Goal: Task Accomplishment & Management: Use online tool/utility

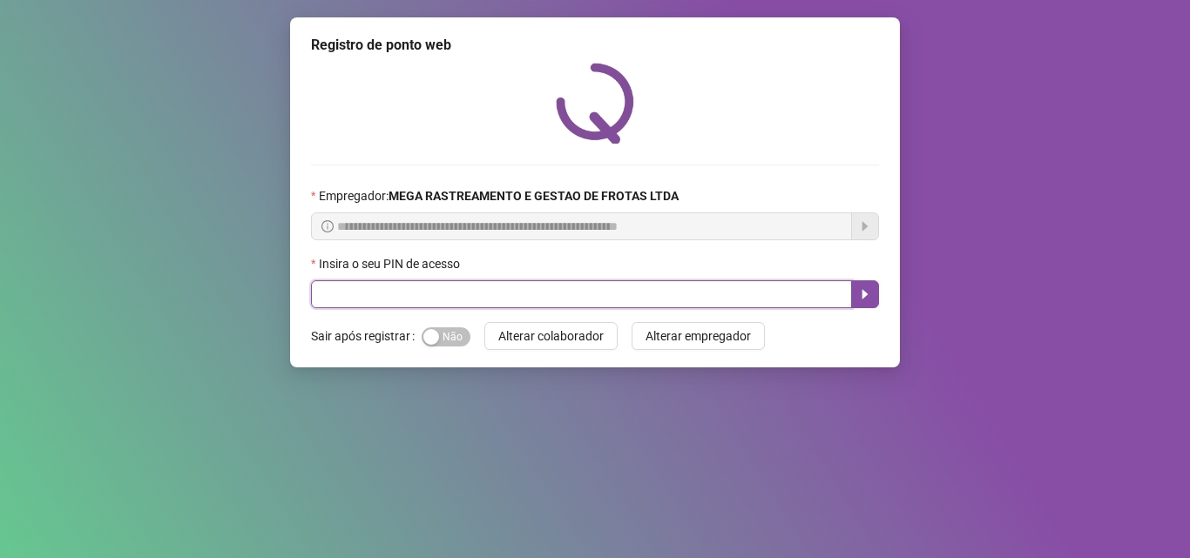
click at [522, 286] on input "text" at bounding box center [581, 295] width 541 height 28
type input "*****"
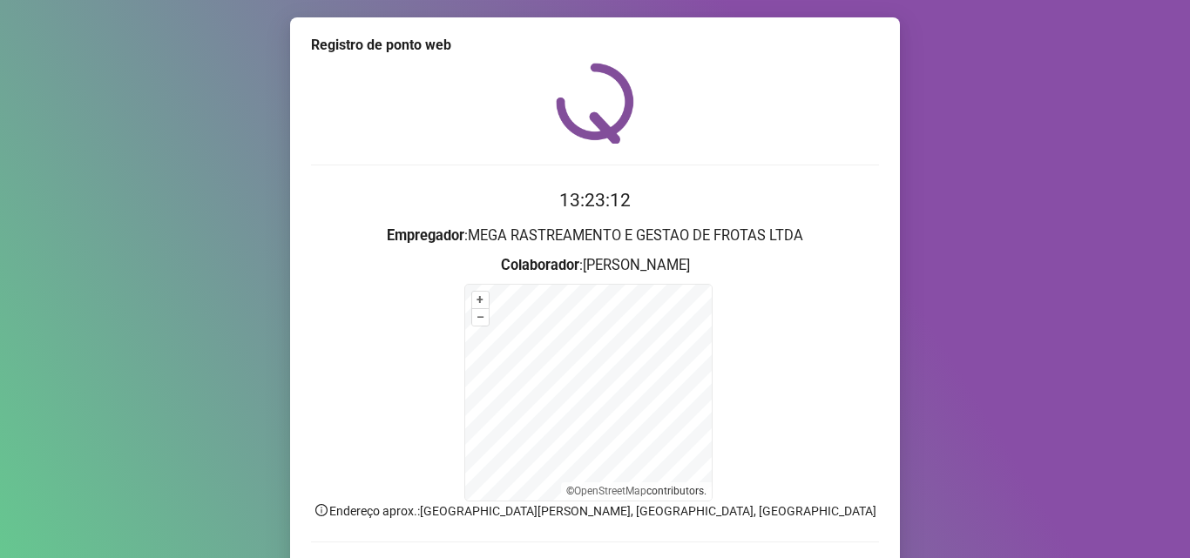
click at [982, 430] on div "Registro de ponto web 13:23:12 Empregador : MEGA RASTREAMENTO E GESTAO DE FROTA…" at bounding box center [595, 279] width 1190 height 558
click at [917, 417] on div "Registro de ponto web 13:23:12 Empregador : MEGA RASTREAMENTO E GESTAO DE FROTA…" at bounding box center [595, 279] width 1190 height 558
click at [766, 326] on form "+ – ⇧ › © OpenStreetMap contributors." at bounding box center [595, 393] width 568 height 218
click at [771, 321] on form "+ – ⇧ › © OpenStreetMap contributors." at bounding box center [595, 393] width 568 height 218
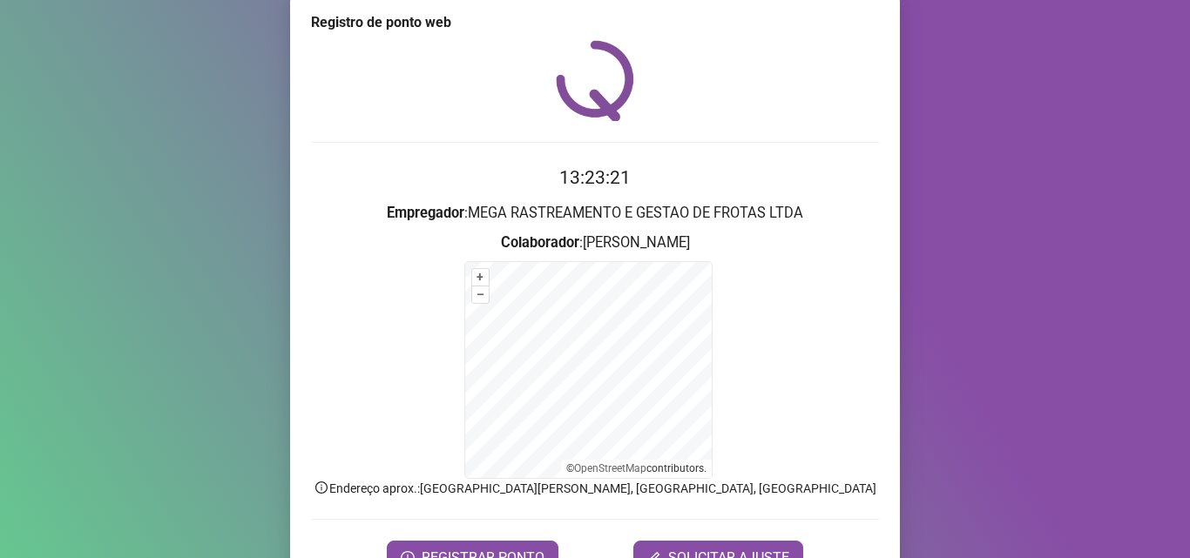
scroll to position [117, 0]
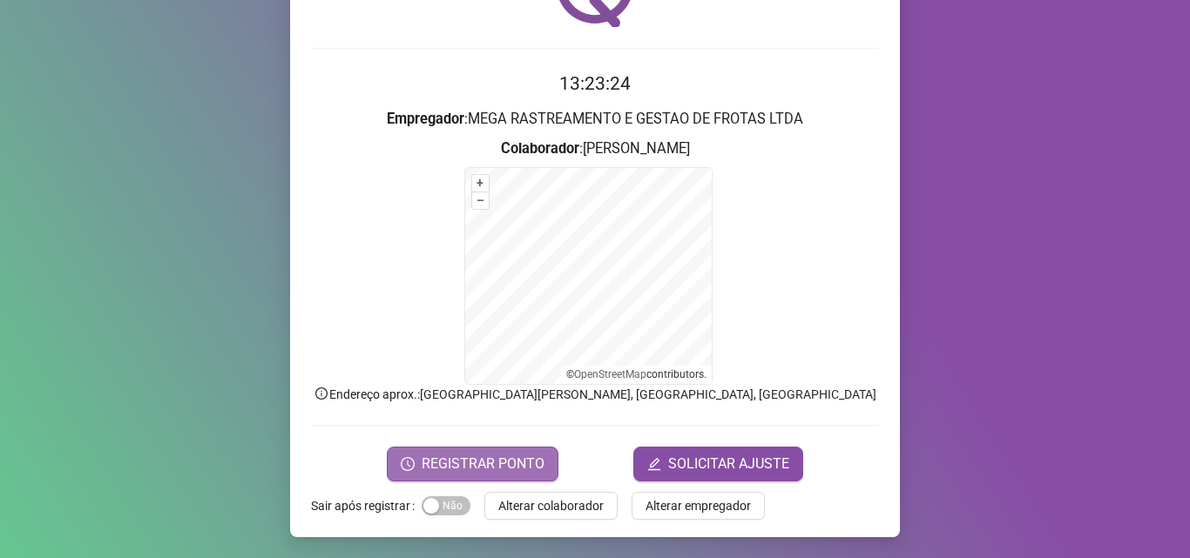
click at [472, 465] on span "REGISTRAR PONTO" at bounding box center [483, 464] width 123 height 21
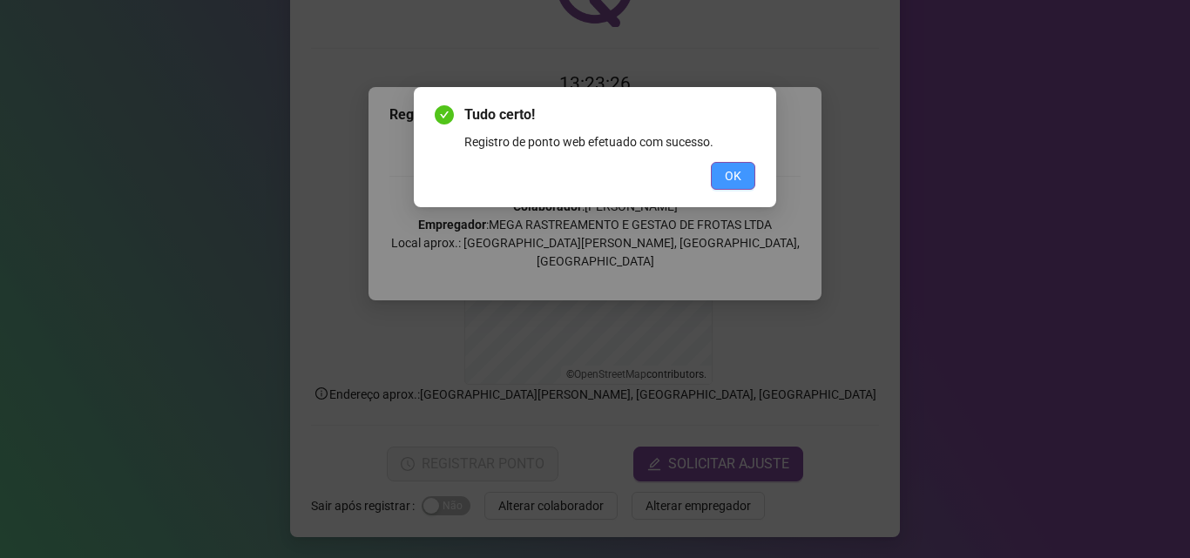
click at [736, 173] on span "OK" at bounding box center [733, 175] width 17 height 19
